Goal: Task Accomplishment & Management: Complete application form

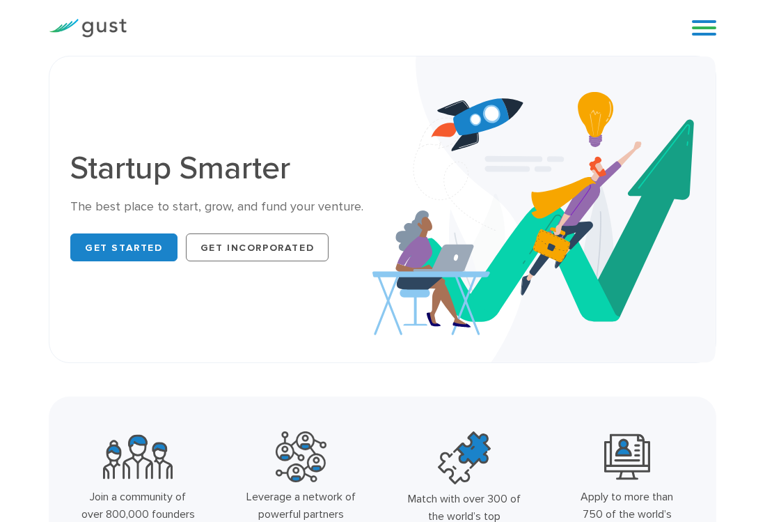
click at [702, 36] on link at bounding box center [704, 27] width 24 height 21
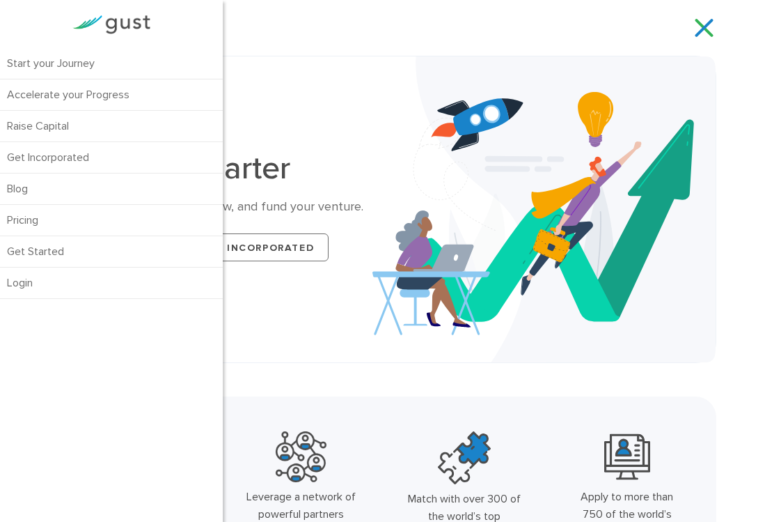
drag, startPoint x: 396, startPoint y: 292, endPoint x: 352, endPoint y: 285, distance: 45.1
click at [396, 292] on img at bounding box center [545, 209] width 344 height 306
click at [279, 267] on div "Startup Smarter The best place to start, grow, and fund your venture. Get Start…" at bounding box center [383, 209] width 646 height 264
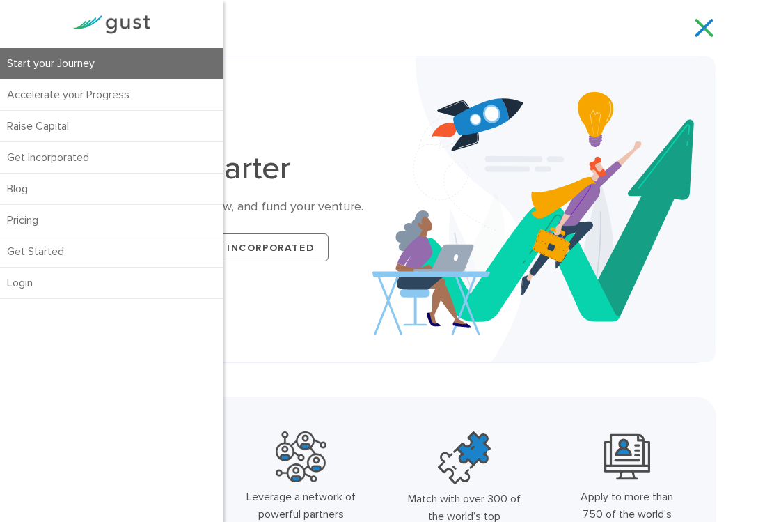
click at [118, 66] on link "Start your Journey" at bounding box center [111, 63] width 223 height 31
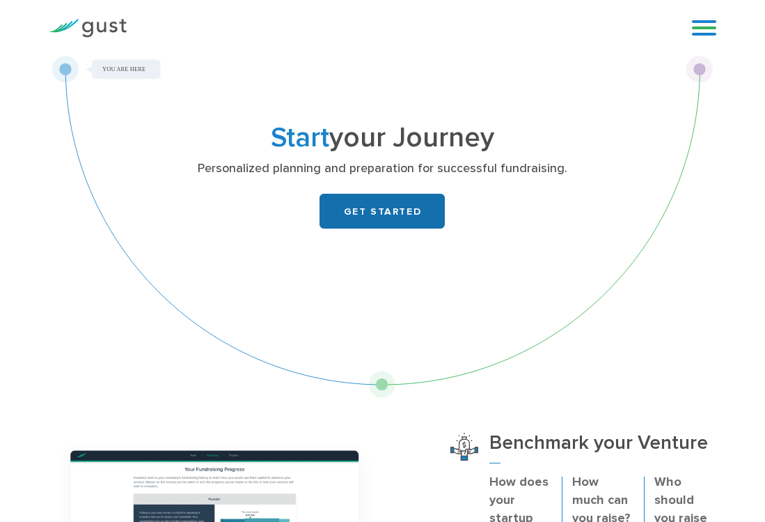
click at [371, 225] on link "GET STARTED" at bounding box center [382, 211] width 125 height 35
